Goal: Task Accomplishment & Management: Complete application form

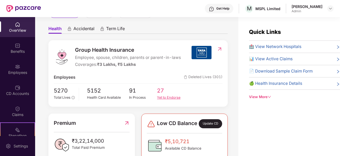
scroll to position [61, 0]
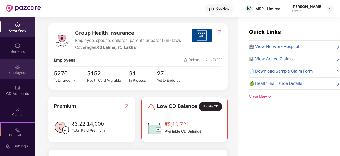
click at [20, 70] on div "Employees" at bounding box center [17, 72] width 35 height 5
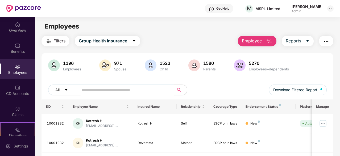
click at [264, 41] on button "Employee" at bounding box center [257, 41] width 39 height 11
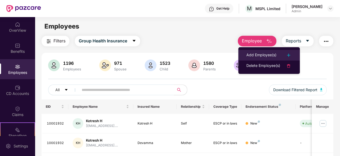
click at [255, 54] on div "Add Employee(s)" at bounding box center [261, 55] width 30 height 6
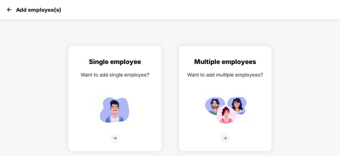
click at [115, 141] on img at bounding box center [115, 138] width 10 height 10
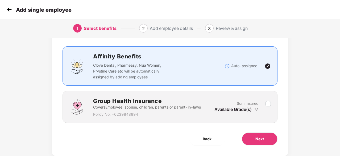
scroll to position [40, 0]
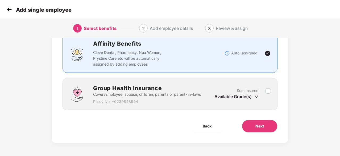
click at [271, 90] on div "Group Health Insurance Covers Employee, spouse, children, parents or parent-in-…" at bounding box center [170, 94] width 215 height 32
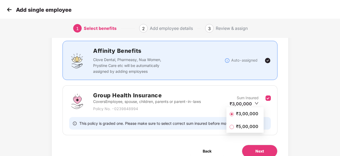
scroll to position [58, 0]
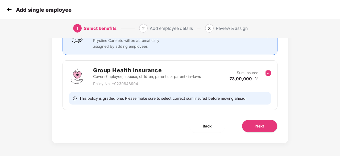
click at [254, 77] on div "₹3,00,000" at bounding box center [244, 79] width 29 height 6
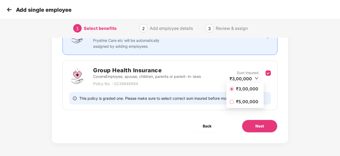
click at [235, 100] on span "₹5,00,000" at bounding box center [247, 101] width 27 height 6
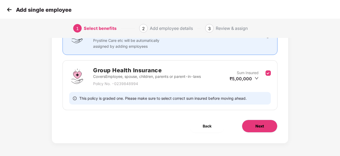
click at [263, 129] on button "Next" at bounding box center [260, 125] width 36 height 13
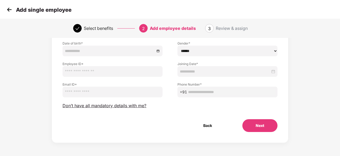
scroll to position [0, 0]
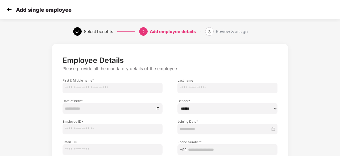
click at [9, 10] on img at bounding box center [9, 10] width 8 height 8
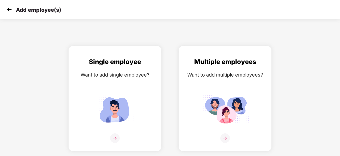
click at [9, 10] on img at bounding box center [9, 10] width 8 height 8
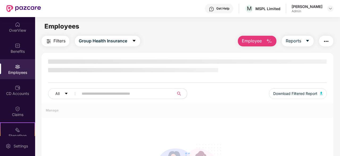
click at [19, 68] on img at bounding box center [17, 66] width 5 height 5
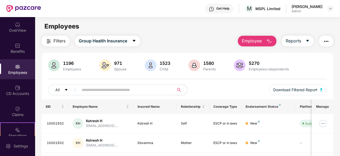
click at [258, 40] on span "Employee" at bounding box center [252, 41] width 20 height 7
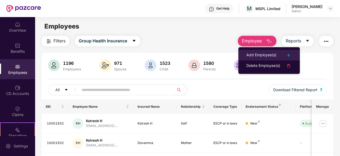
click at [257, 51] on li "Add Employee(s)" at bounding box center [268, 55] width 61 height 11
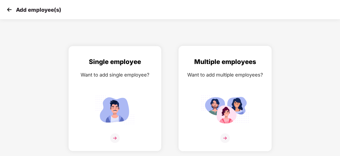
click at [233, 92] on div "Multiple employees Want to add multiple employees?" at bounding box center [225, 103] width 82 height 93
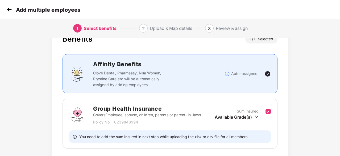
scroll to position [58, 0]
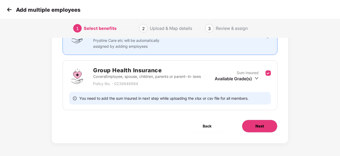
click at [256, 125] on span "Next" at bounding box center [259, 126] width 9 height 6
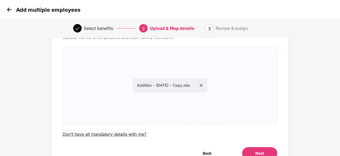
scroll to position [58, 0]
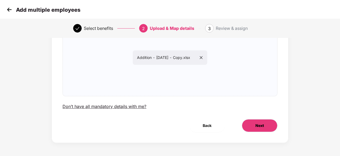
click at [260, 126] on span "Next" at bounding box center [259, 125] width 9 height 6
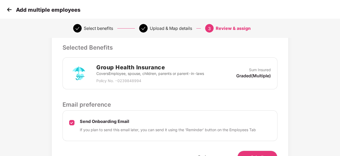
scroll to position [146, 0]
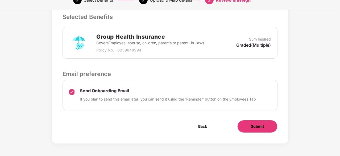
click at [254, 127] on span "Submit" at bounding box center [257, 126] width 13 height 6
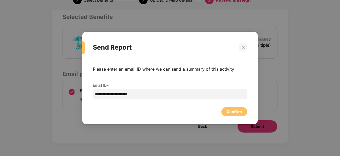
scroll to position [0, 0]
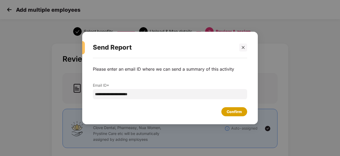
click at [229, 106] on div "Confirm" at bounding box center [170, 110] width 154 height 12
click at [230, 109] on div "Confirm" at bounding box center [234, 112] width 15 height 6
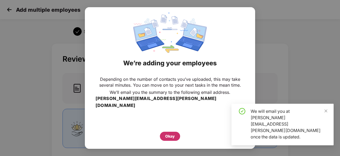
click at [174, 133] on div "Okay" at bounding box center [170, 136] width 10 height 6
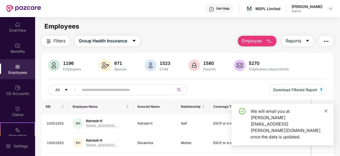
click at [326, 113] on icon "close" at bounding box center [326, 111] width 4 height 4
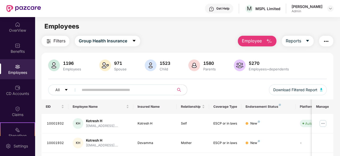
click at [23, 0] on div at bounding box center [23, 8] width 35 height 17
click at [22, 6] on img at bounding box center [23, 8] width 35 height 7
click at [22, 10] on img at bounding box center [23, 8] width 35 height 7
click at [14, 31] on div "OverView" at bounding box center [17, 30] width 35 height 5
